Goal: Communication & Community: Answer question/provide support

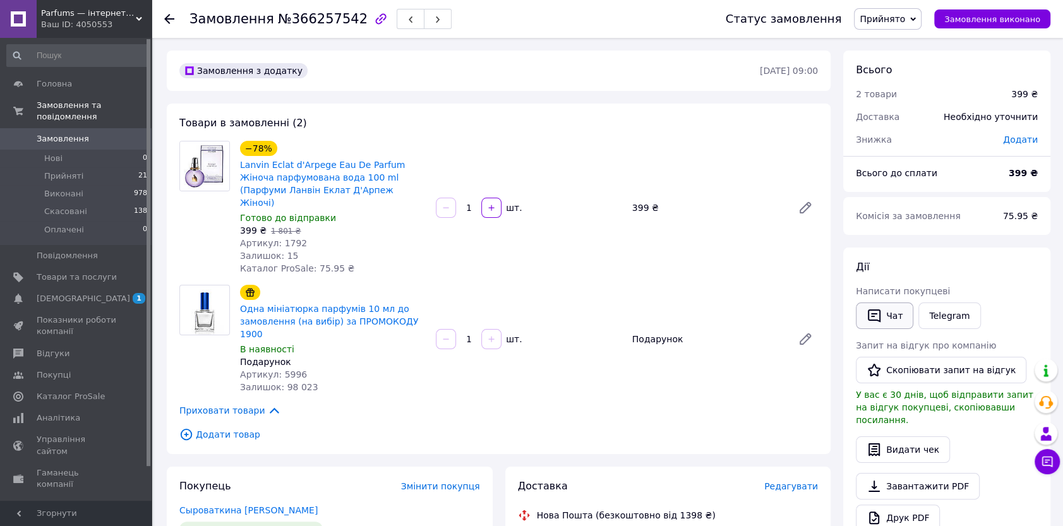
click at [881, 313] on button "Чат" at bounding box center [884, 316] width 57 height 27
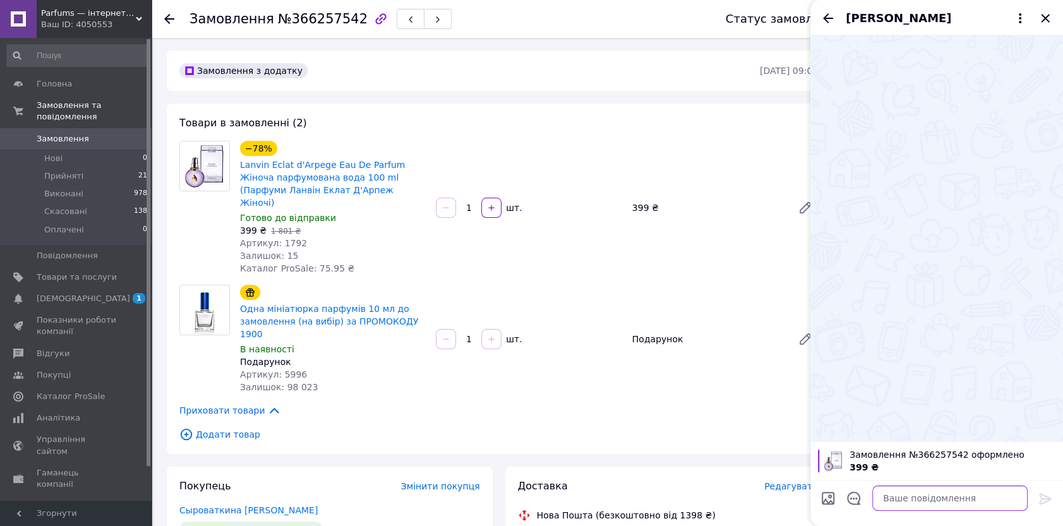
paste textarea "Loremip! Dolorsi, am consec adi elitsedd-eiusmod temporinci ut laboreetd. Magna…"
click at [925, 505] on textarea at bounding box center [949, 498] width 155 height 25
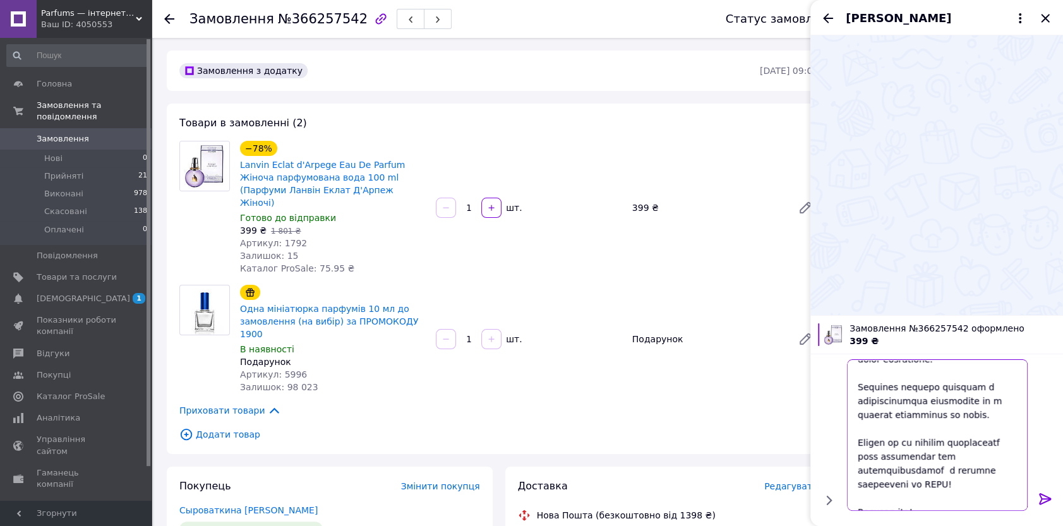
type textarea "Loremip! Dolorsi, am consec adi elitsedd-eiusmod temporinci ut laboreetd. Magna…"
click at [1042, 498] on icon at bounding box center [1045, 498] width 12 height 11
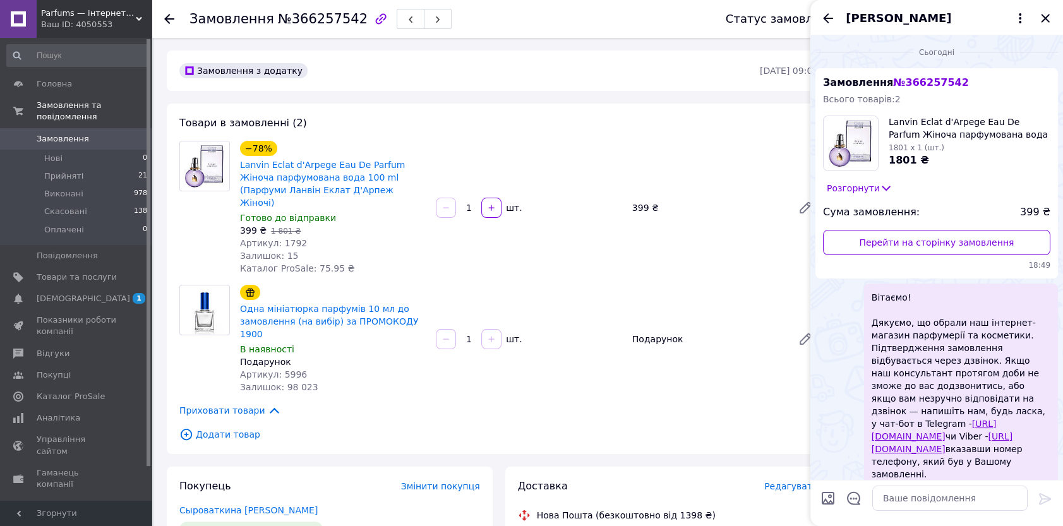
scroll to position [0, 0]
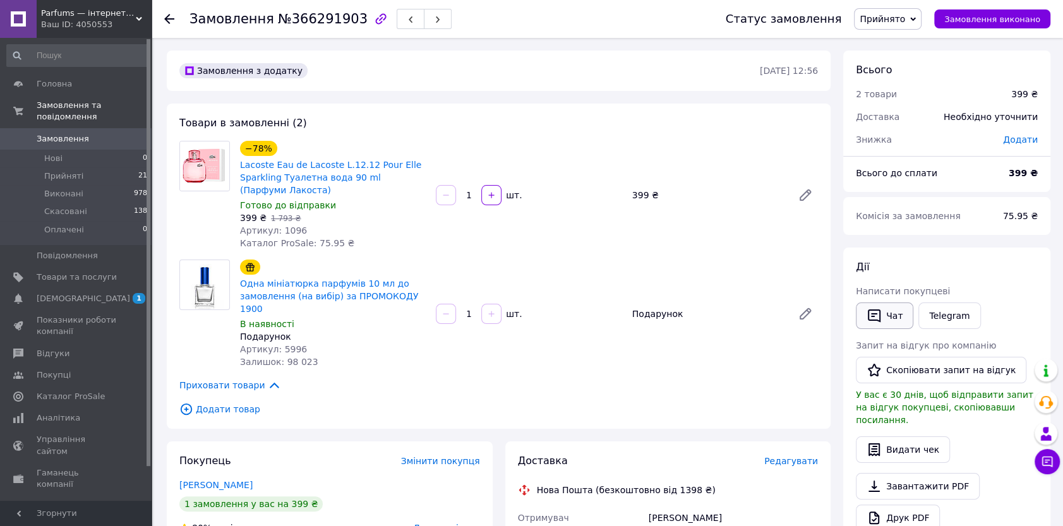
click at [880, 310] on icon "button" at bounding box center [874, 315] width 15 height 15
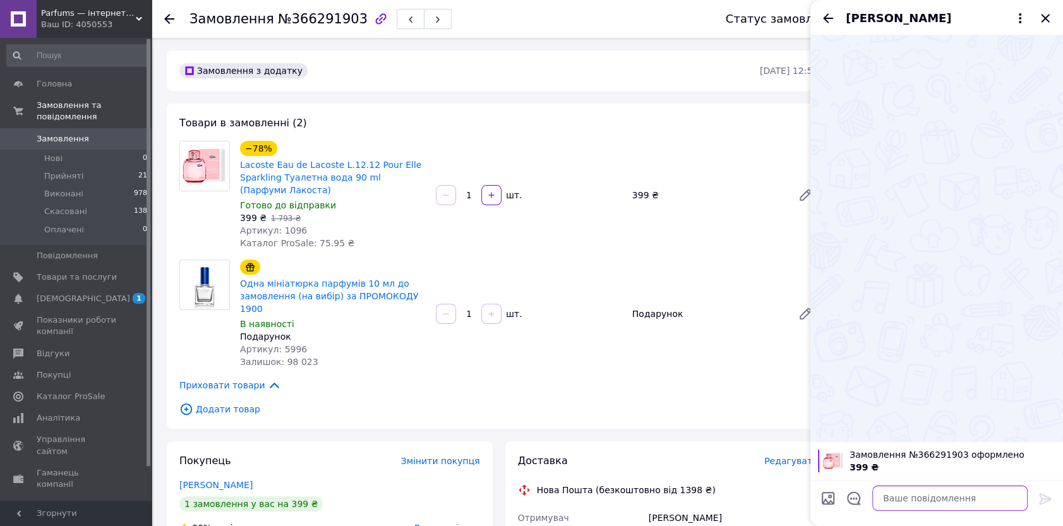
click at [940, 503] on textarea at bounding box center [949, 498] width 155 height 25
paste textarea "Loremip! Dolorsi, am consec adi elitsedd-eiusmod temporinci ut laboreetd. Magna…"
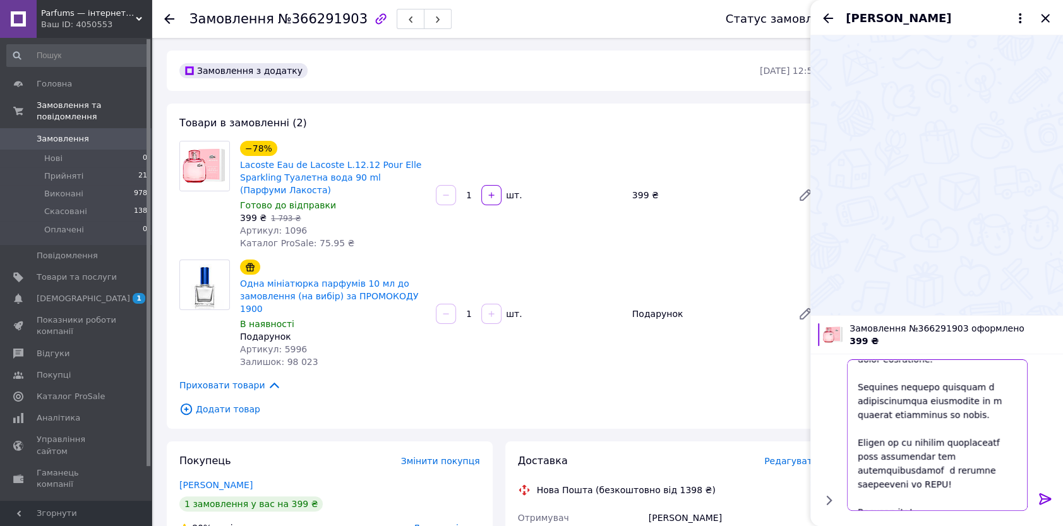
type textarea "Loremip! Dolorsi, am consec adi elitsedd-eiusmod temporinci ut laboreetd. Magna…"
click at [1042, 499] on icon at bounding box center [1045, 498] width 12 height 11
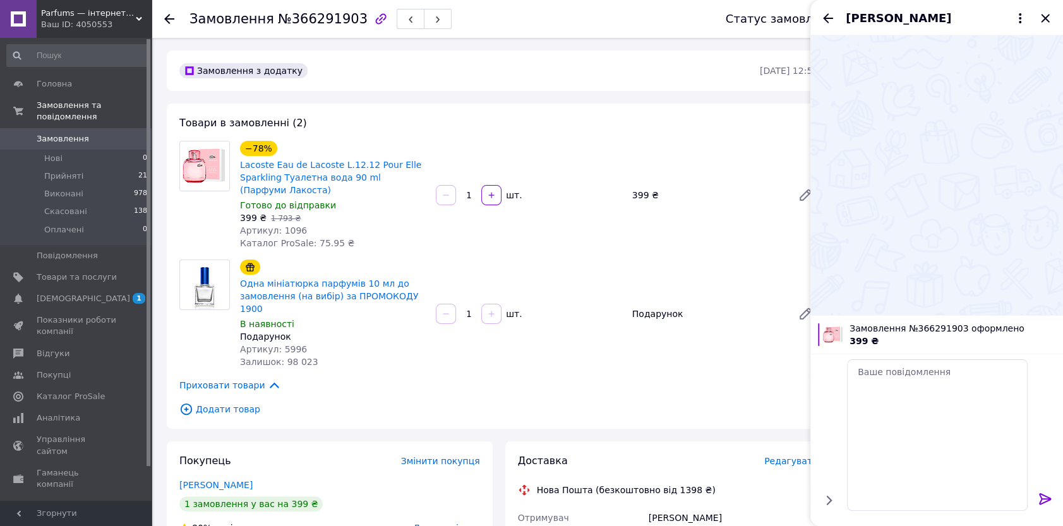
scroll to position [0, 0]
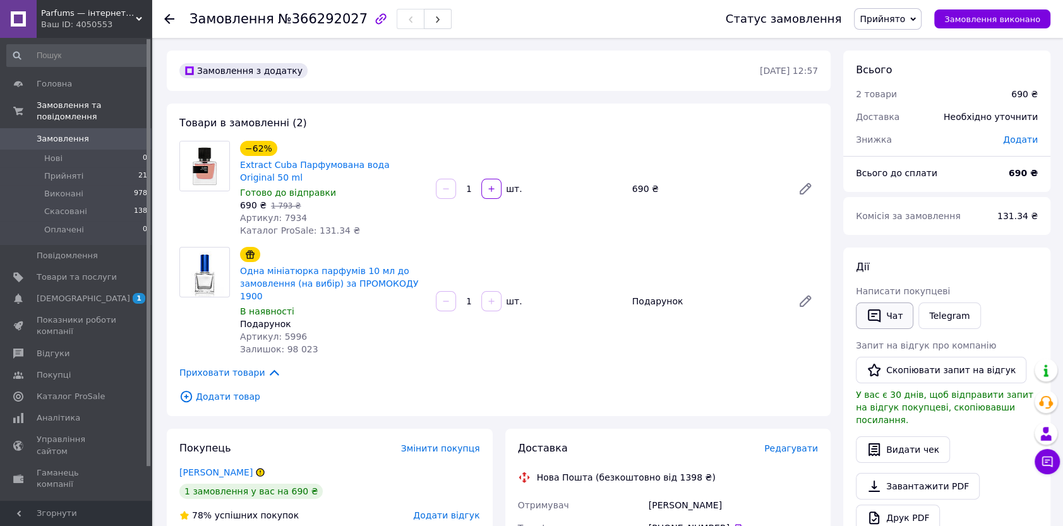
click at [872, 310] on icon "button" at bounding box center [874, 316] width 13 height 13
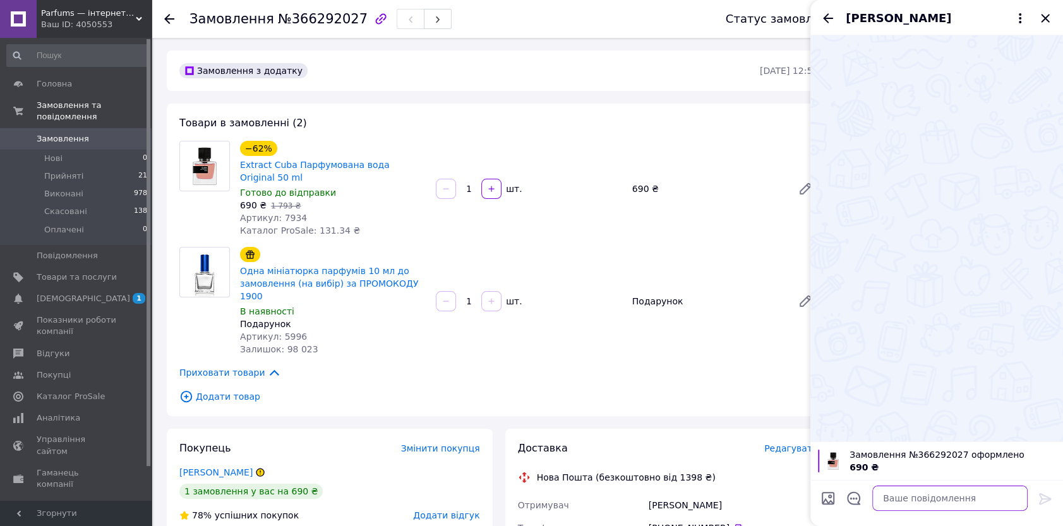
click at [932, 499] on textarea at bounding box center [949, 498] width 155 height 25
paste textarea "Loremip! Dolorsi, am consec adi elitsedd-eiusmod temporinci ut laboreetd. Magna…"
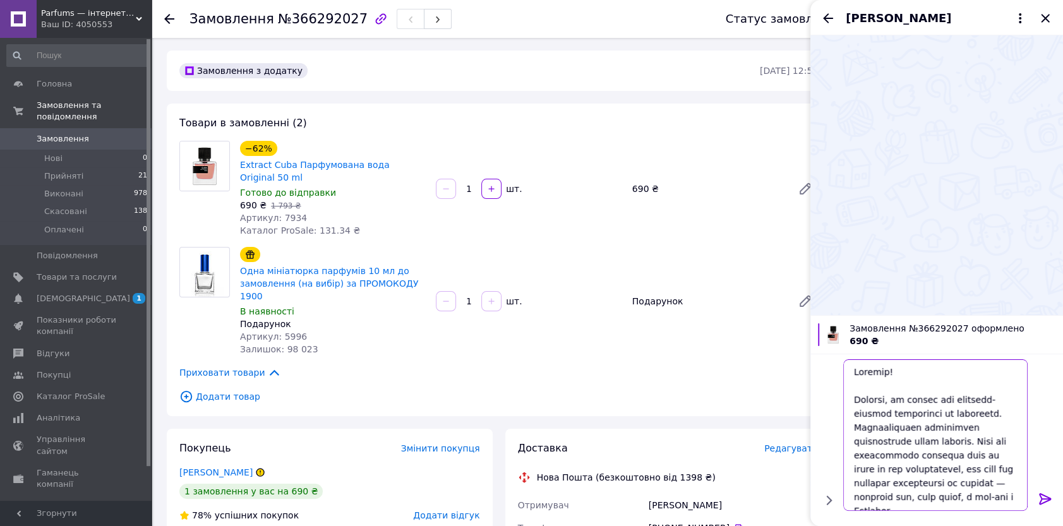
scroll to position [277, 0]
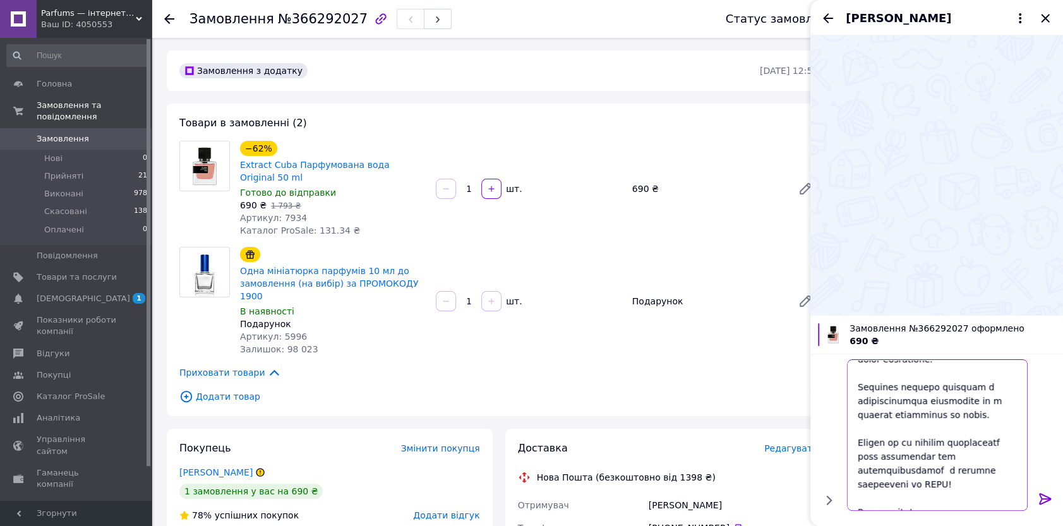
type textarea "Loremip! Dolorsi, am consec adi elitsedd-eiusmod temporinci ut laboreetd. Magna…"
click at [1045, 493] on icon at bounding box center [1045, 498] width 15 height 15
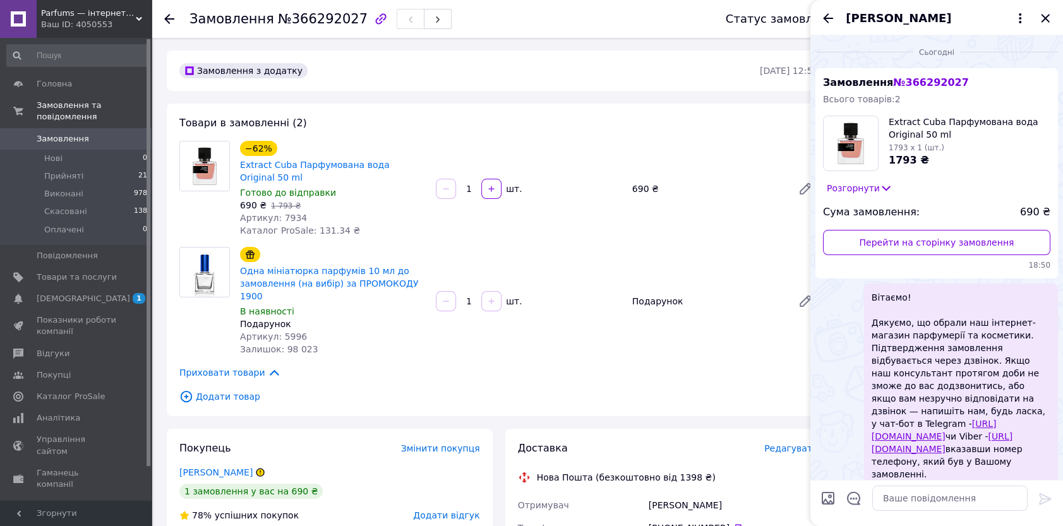
scroll to position [0, 0]
